Goal: Information Seeking & Learning: Learn about a topic

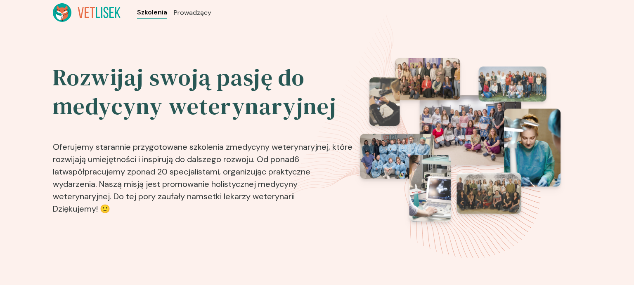
click at [151, 11] on span "Szkolenia" at bounding box center [152, 12] width 30 height 10
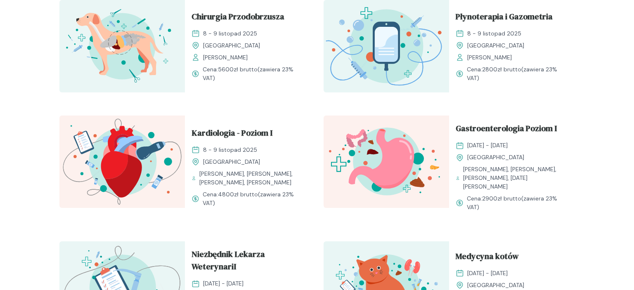
scroll to position [551, 0]
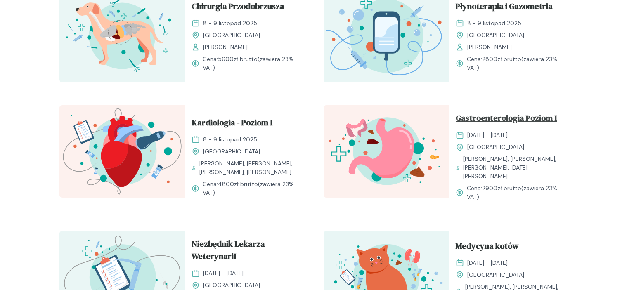
click at [498, 124] on span "Gastroenterologia Poziom I" at bounding box center [506, 120] width 101 height 16
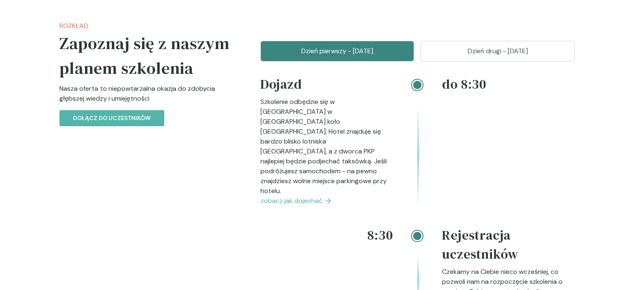
scroll to position [965, 0]
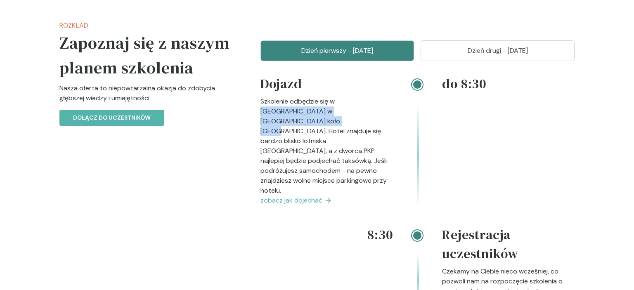
drag, startPoint x: 339, startPoint y: 102, endPoint x: 372, endPoint y: 110, distance: 34.4
click at [372, 110] on p "Szkolenie odbędzie się w [GEOGRAPHIC_DATA] w [GEOGRAPHIC_DATA] koło [GEOGRAPHIC…" at bounding box center [326, 146] width 132 height 99
click at [366, 109] on p "Szkolenie odbędzie się w [GEOGRAPHIC_DATA] w [GEOGRAPHIC_DATA] koło [GEOGRAPHIC…" at bounding box center [326, 146] width 132 height 99
drag, startPoint x: 338, startPoint y: 101, endPoint x: 371, endPoint y: 114, distance: 35.9
click at [371, 114] on p "Szkolenie odbędzie się w [GEOGRAPHIC_DATA] w [GEOGRAPHIC_DATA] koło [GEOGRAPHIC…" at bounding box center [326, 146] width 132 height 99
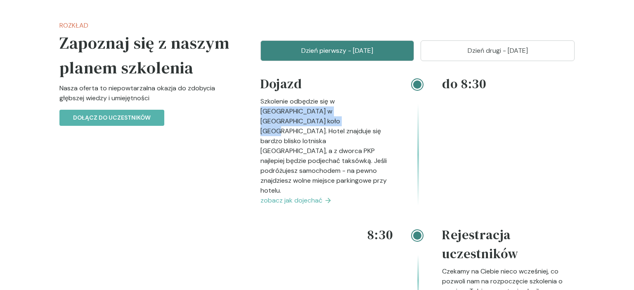
copy p "Hotelu [GEOGRAPHIC_DATA] w [GEOGRAPHIC_DATA]"
click at [293, 196] on span "zobacz jak dojechać" at bounding box center [291, 201] width 62 height 10
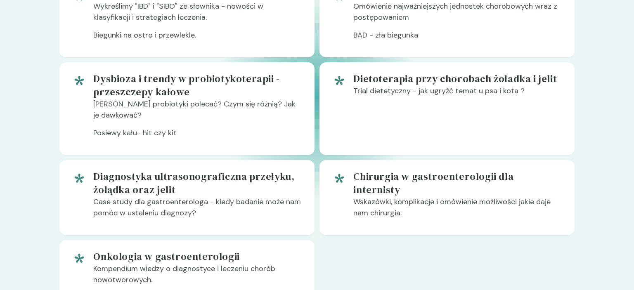
scroll to position [906, 0]
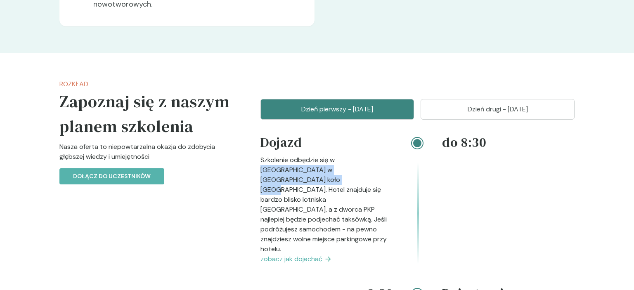
click at [498, 106] on p "Dzień drugi - [DATE]" at bounding box center [497, 109] width 133 height 10
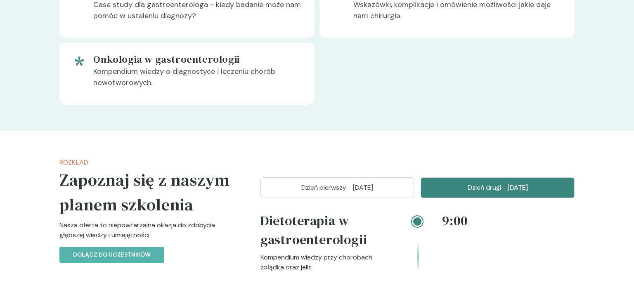
scroll to position [833, 0]
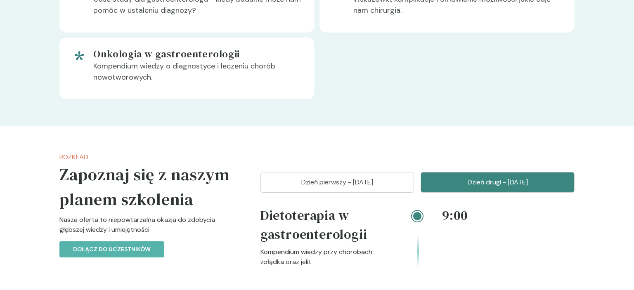
click at [365, 188] on button "Dzień pierwszy - [DATE]" at bounding box center [337, 182] width 154 height 21
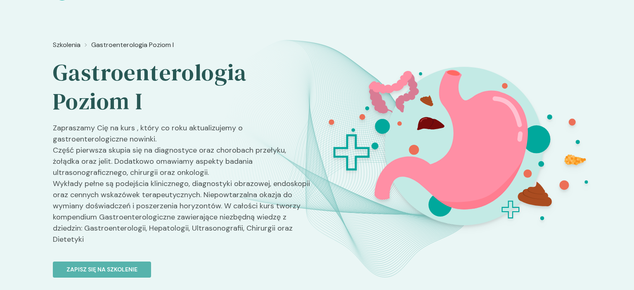
scroll to position [0, 0]
